Goal: Register for event/course: Sign up to attend an event or enroll in a course

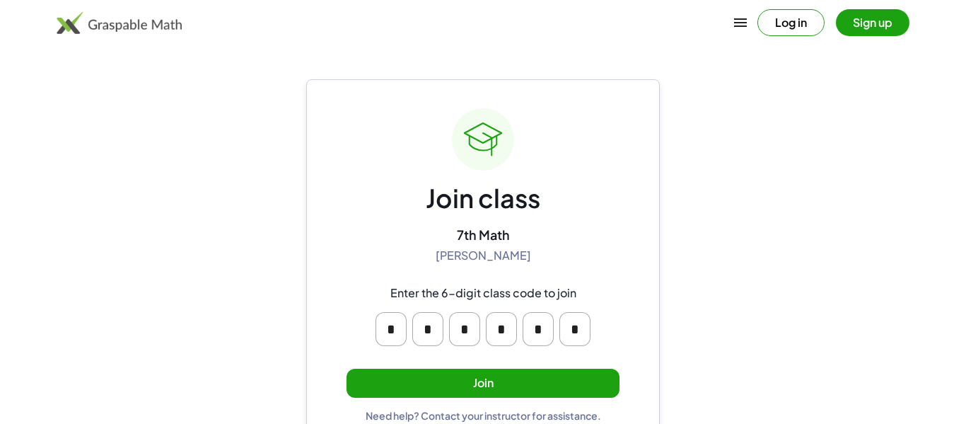
click at [588, 374] on button "Join" at bounding box center [483, 383] width 273 height 29
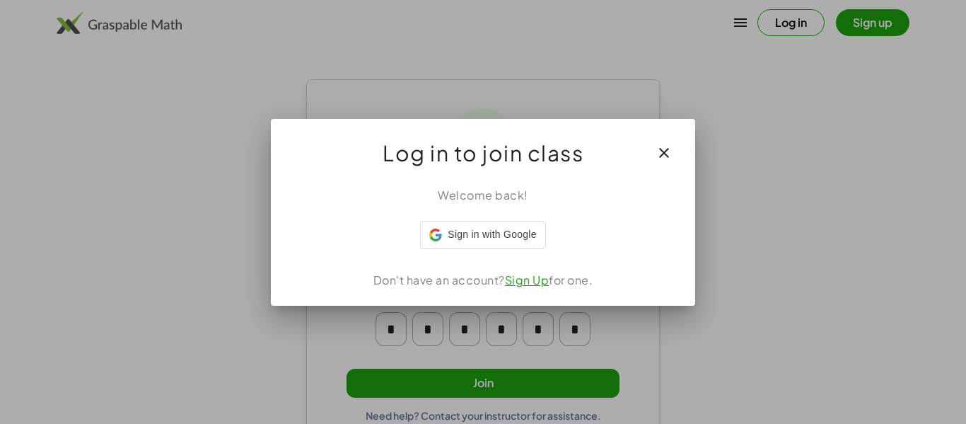
click at [676, 153] on button "button" at bounding box center [664, 153] width 34 height 34
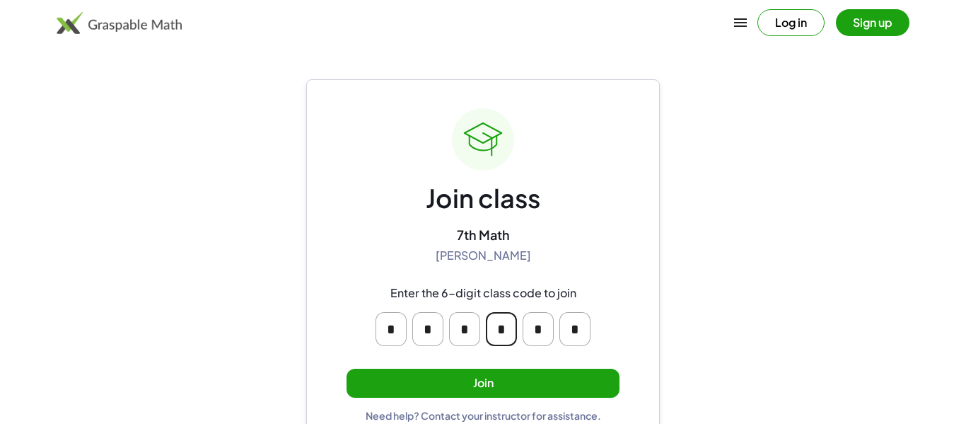
click at [513, 333] on input "*" at bounding box center [501, 329] width 31 height 34
click at [517, 332] on div "* * * * * *" at bounding box center [483, 328] width 226 height 45
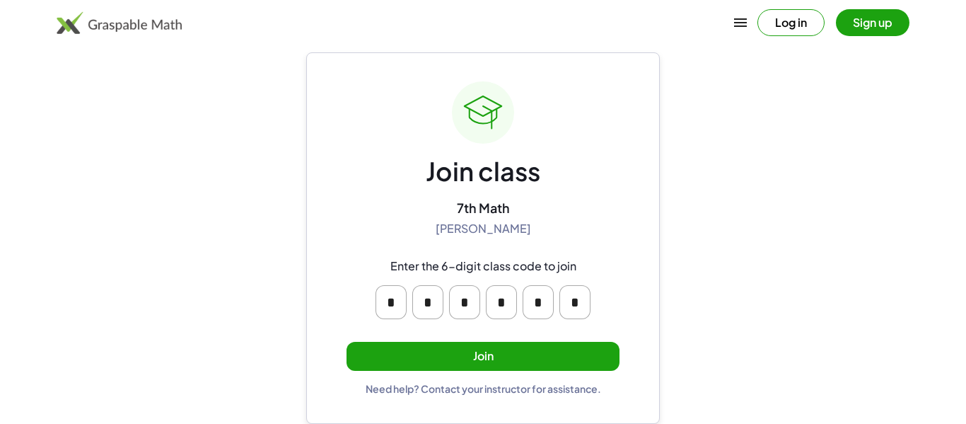
click at [495, 352] on button "Join" at bounding box center [483, 356] width 273 height 29
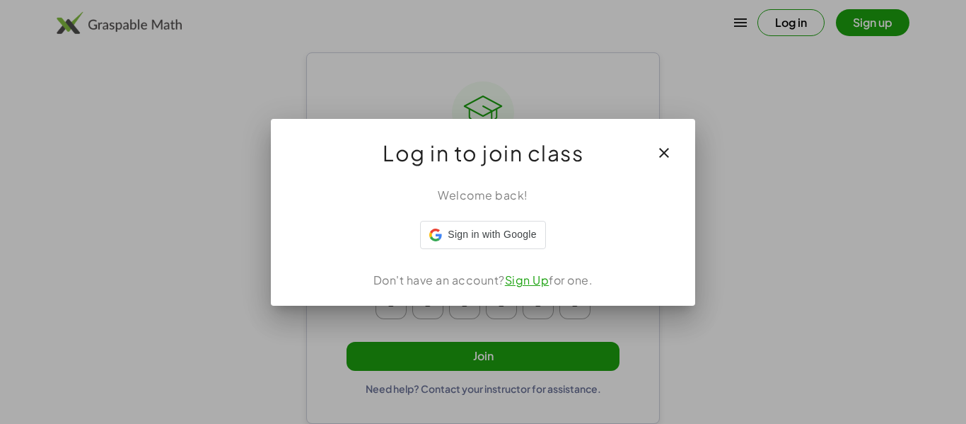
scroll to position [0, 0]
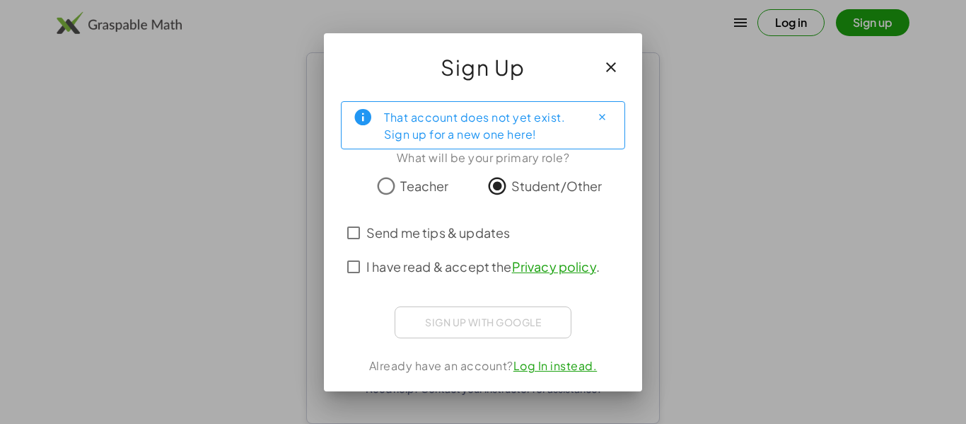
click at [409, 240] on span "Send me tips & updates" at bounding box center [438, 232] width 144 height 19
click at [417, 270] on span "I have read & accept the Privacy policy ." at bounding box center [482, 266] width 233 height 19
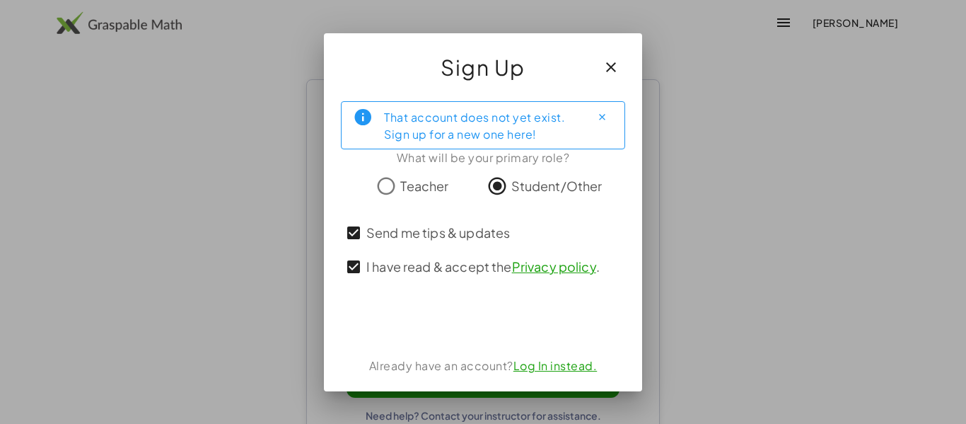
scroll to position [27, 0]
